Goal: Find specific page/section: Find specific page/section

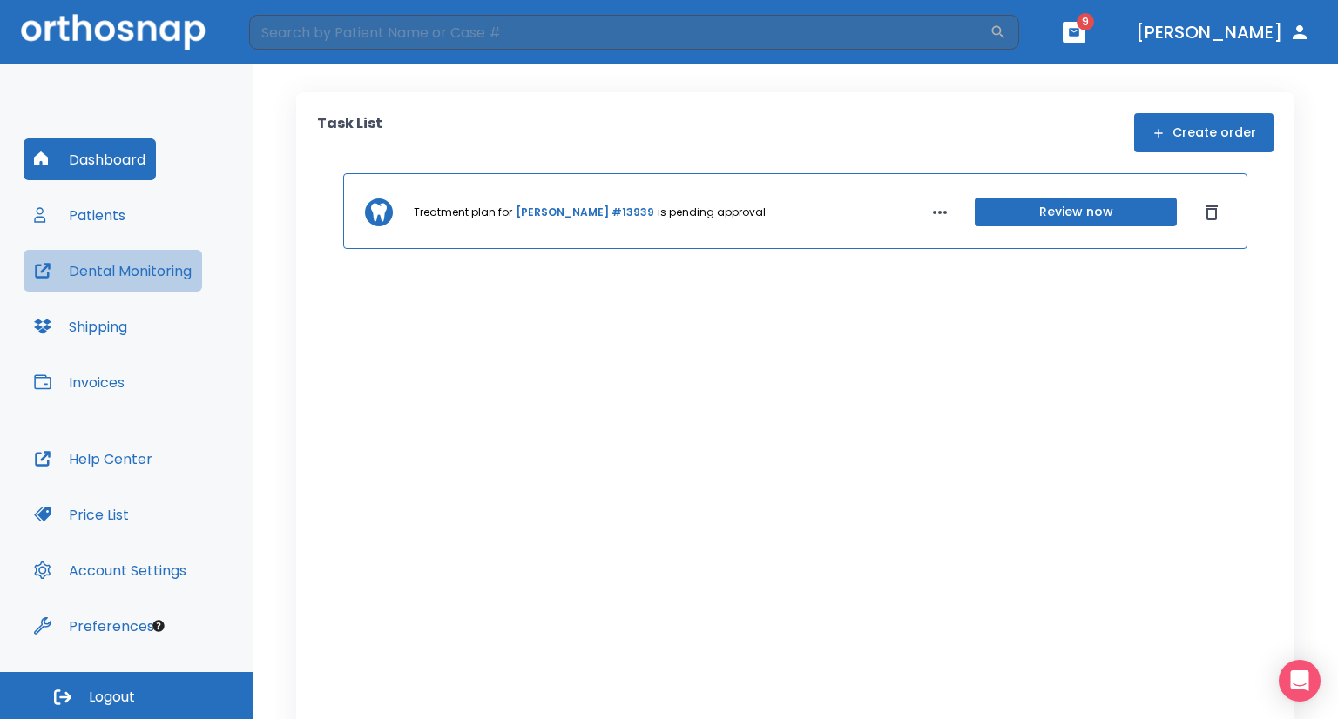
click at [121, 280] on button "Dental Monitoring" at bounding box center [113, 271] width 179 height 42
click at [107, 219] on button "Patients" at bounding box center [80, 215] width 112 height 42
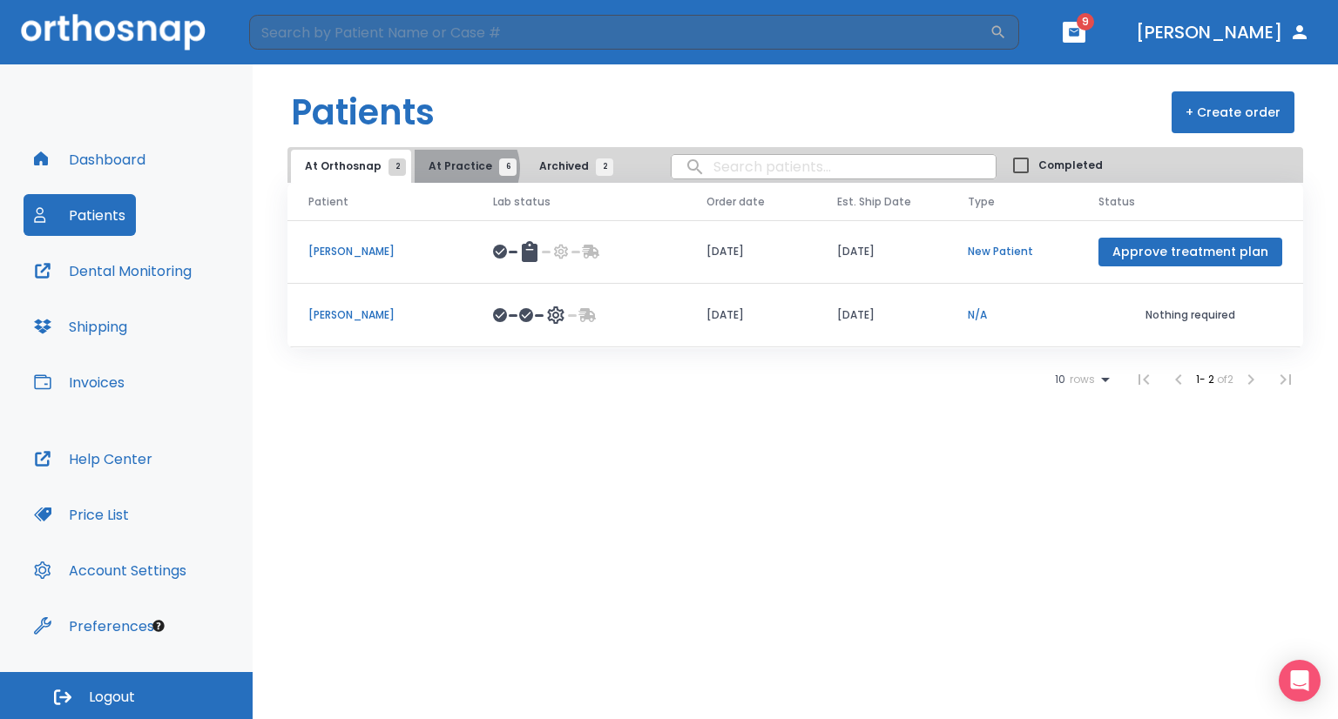
click at [457, 168] on span "At Practice 6" at bounding box center [468, 167] width 79 height 16
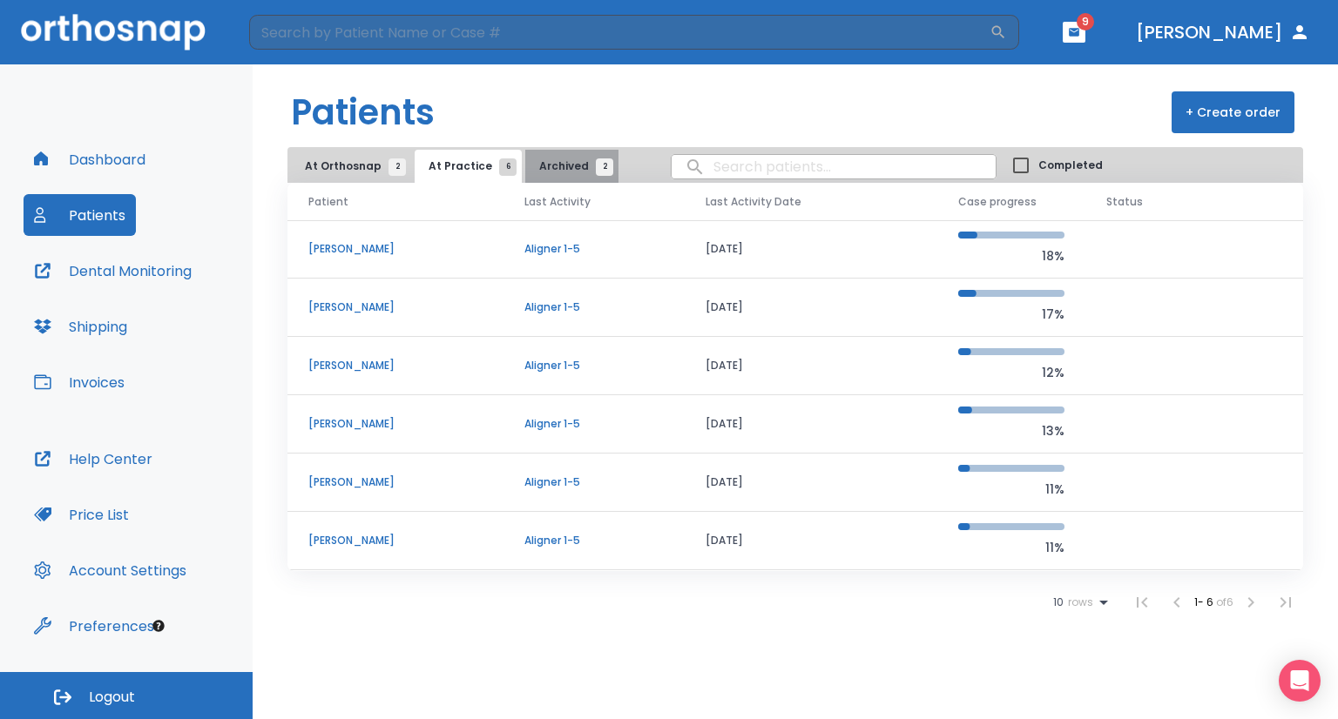
click at [561, 170] on span "Archived 2" at bounding box center [571, 167] width 65 height 16
